Goal: Information Seeking & Learning: Learn about a topic

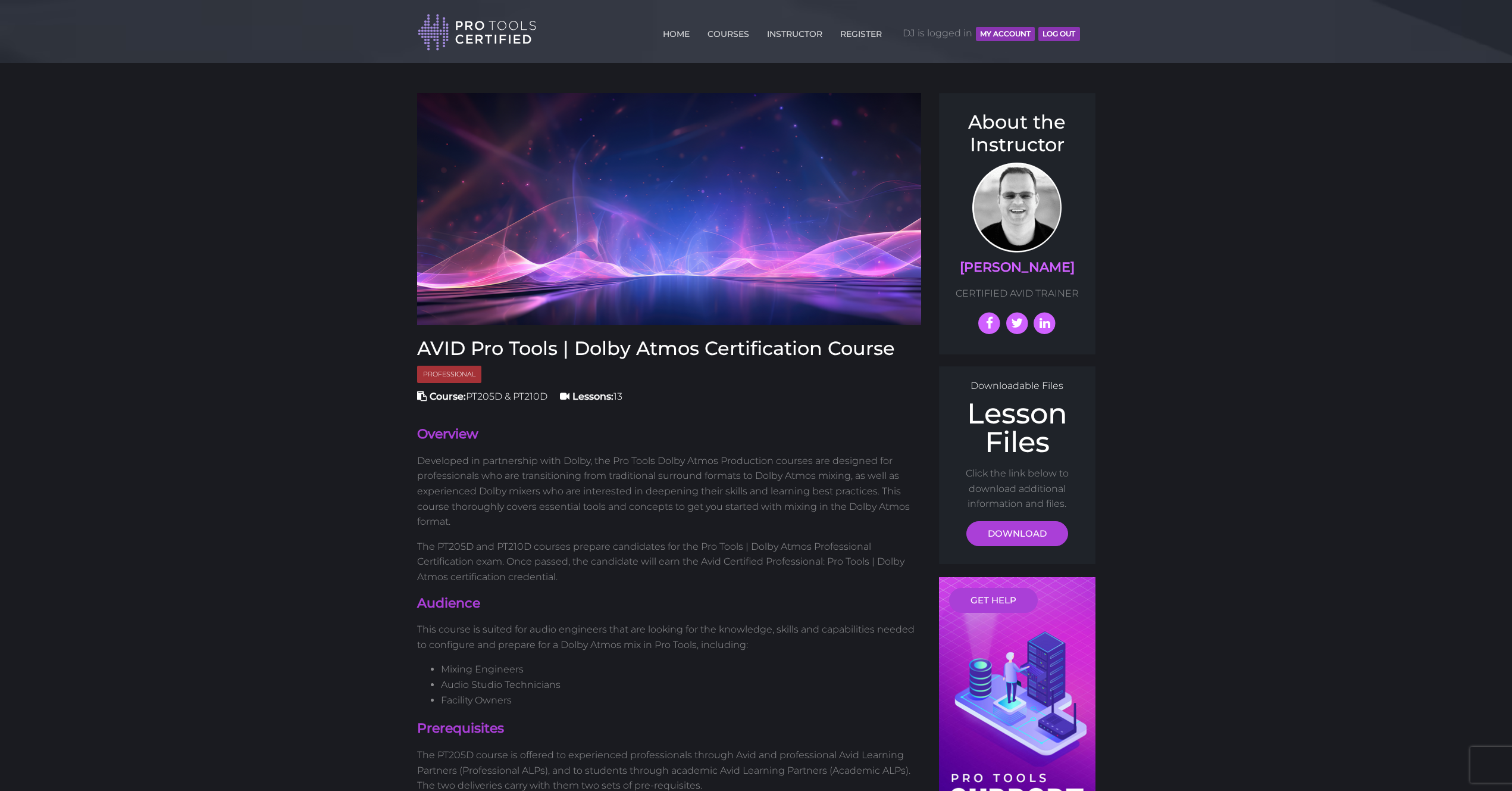
click at [1087, 29] on div "HOME COURSES INSTRUCTOR REGISTER DJ is logged in MY ACCOUNT Log Out" at bounding box center [753, 30] width 671 height 42
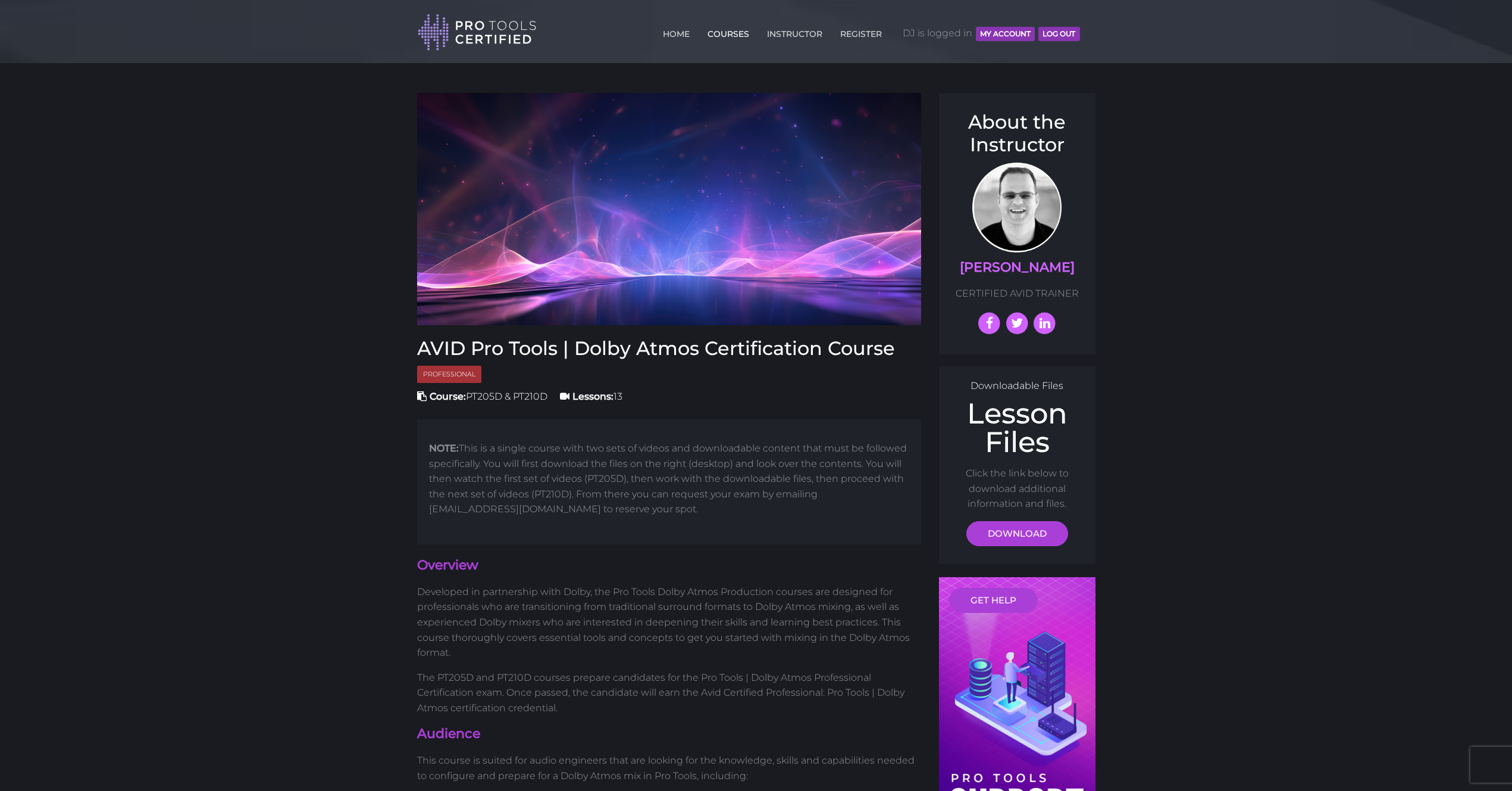
click at [740, 33] on link "COURSES" at bounding box center [728, 32] width 47 height 19
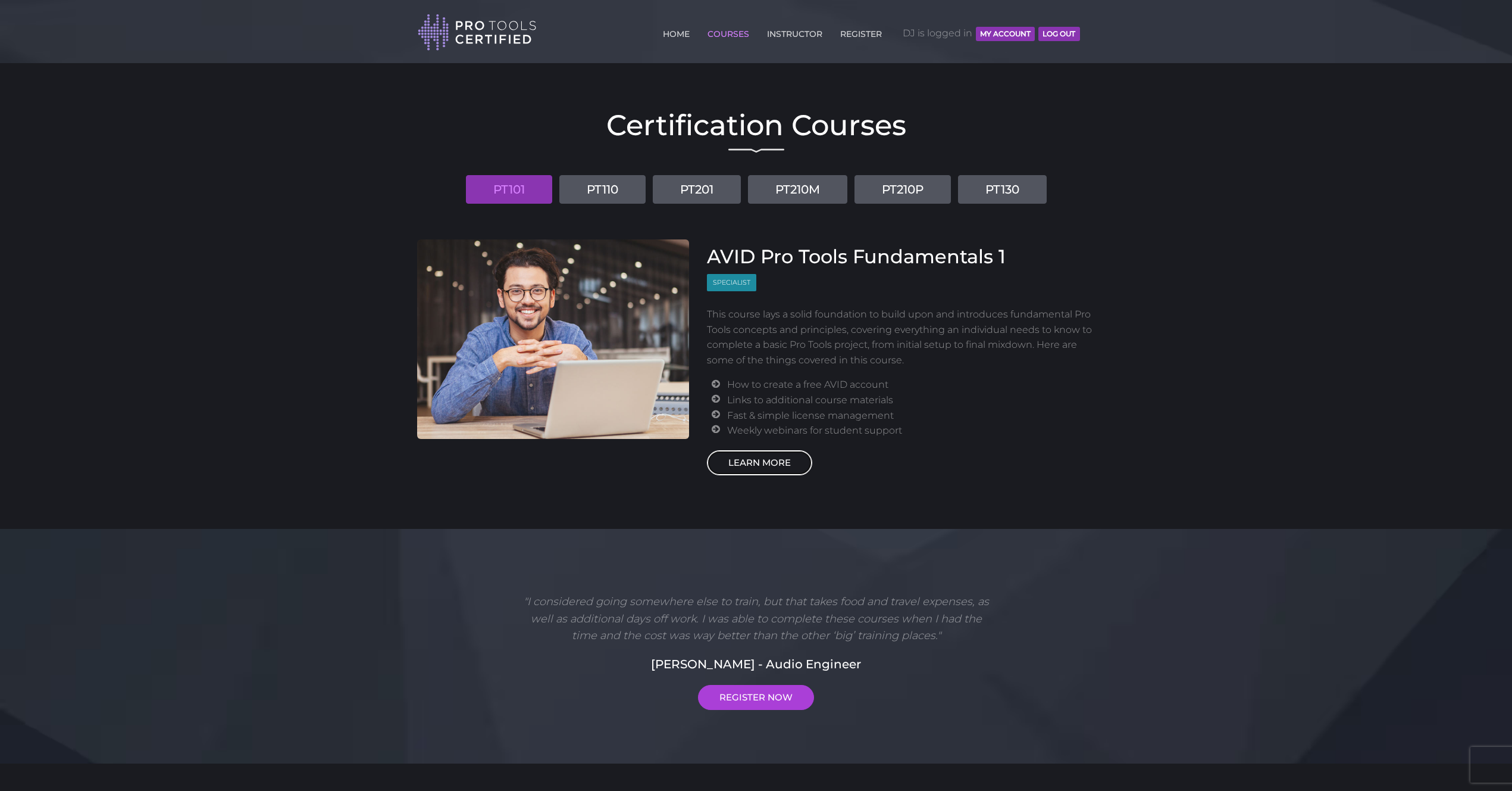
click at [788, 460] on link "LEARN MORE" at bounding box center [759, 462] width 105 height 25
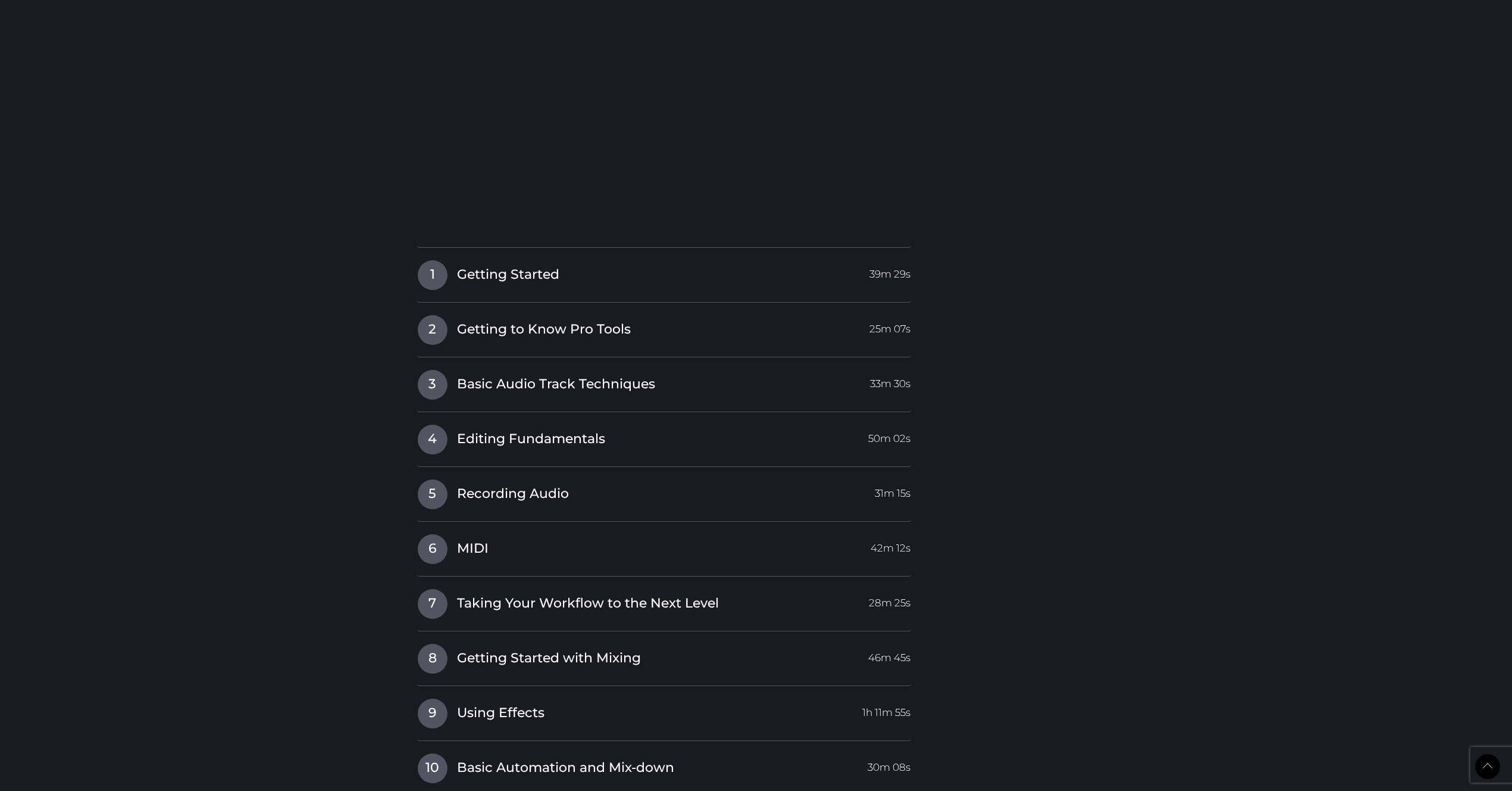
scroll to position [1167, 0]
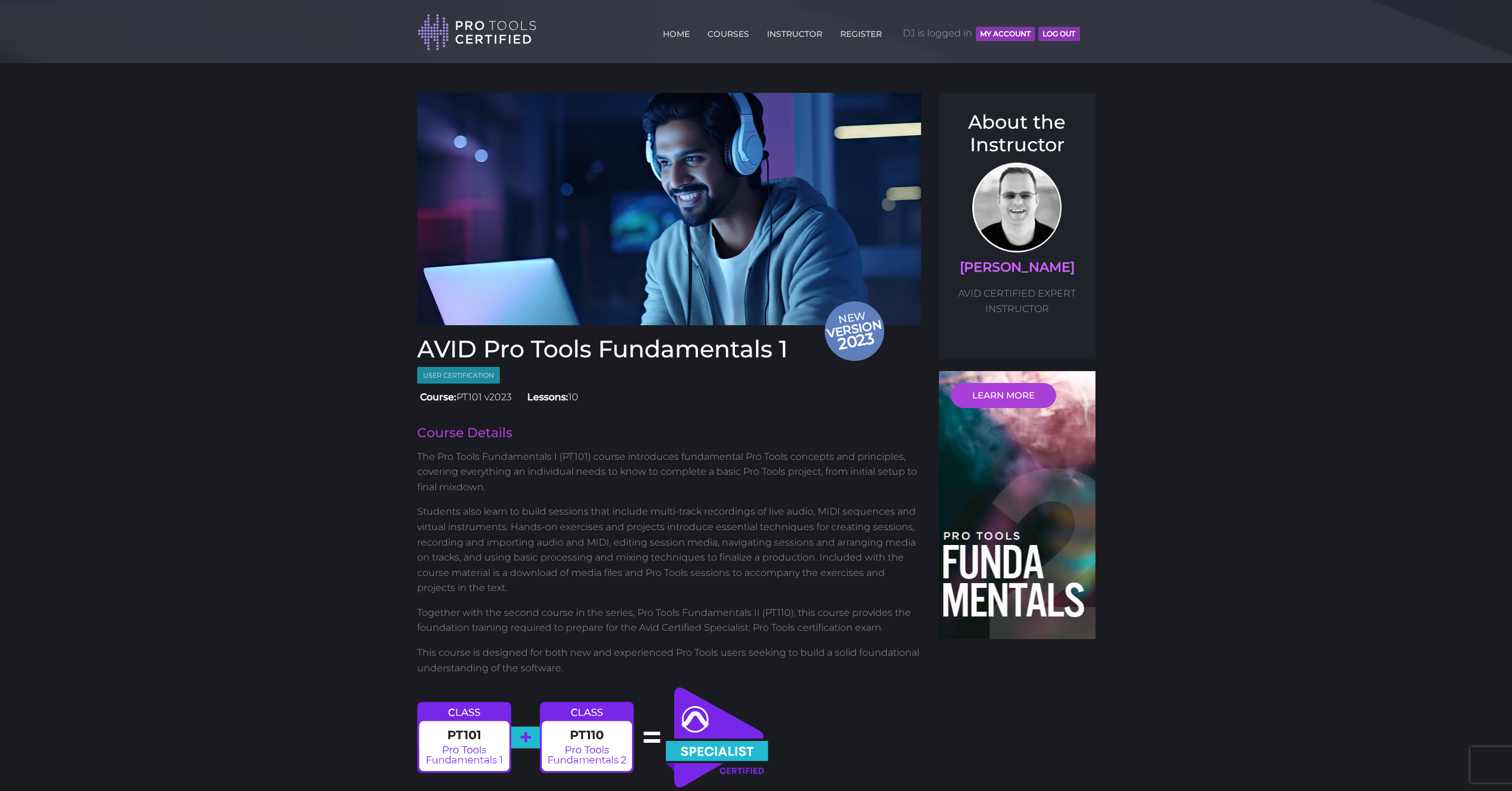
scroll to position [1167, 0]
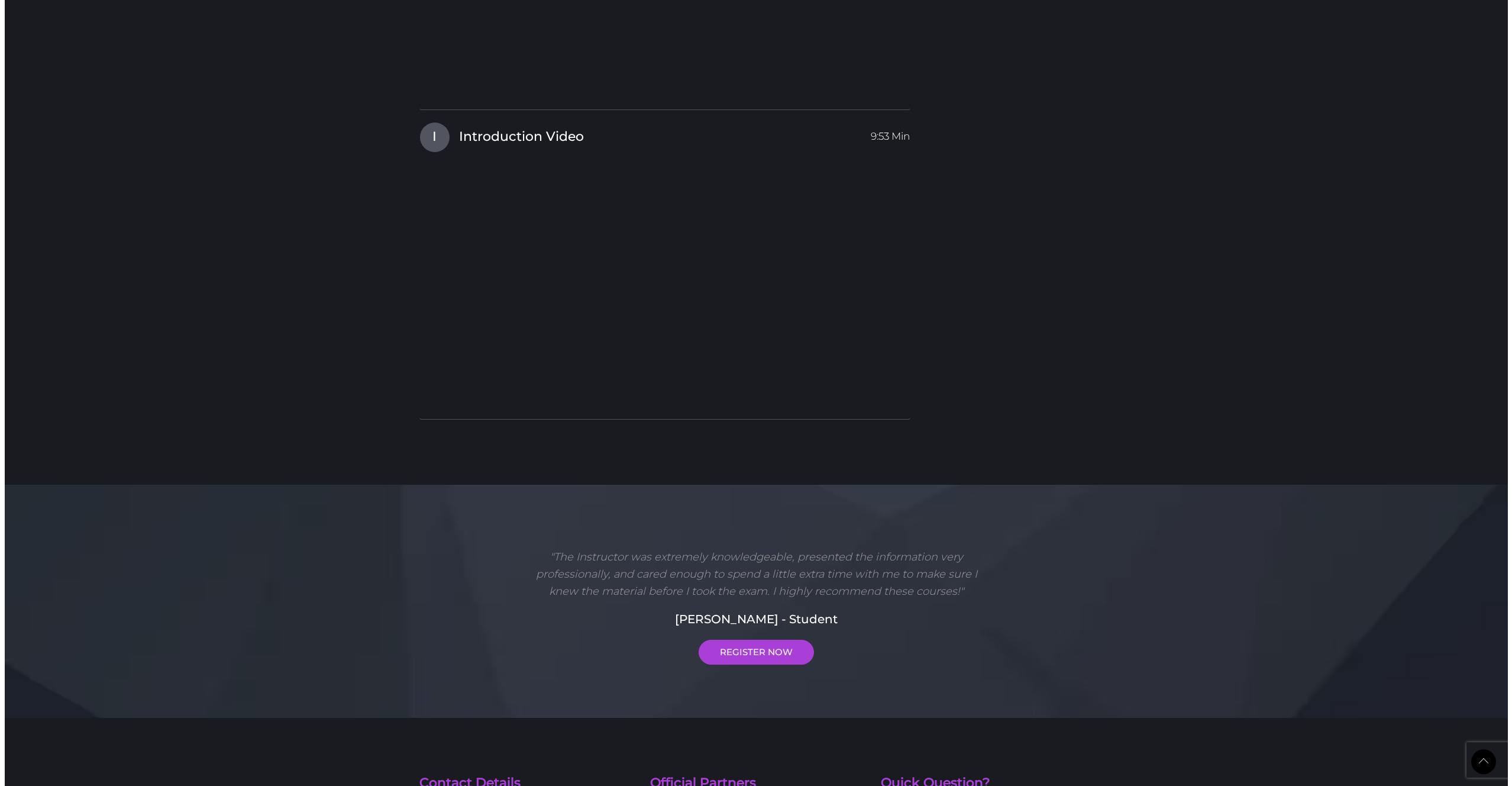
scroll to position [4750, 0]
